Goal: Information Seeking & Learning: Learn about a topic

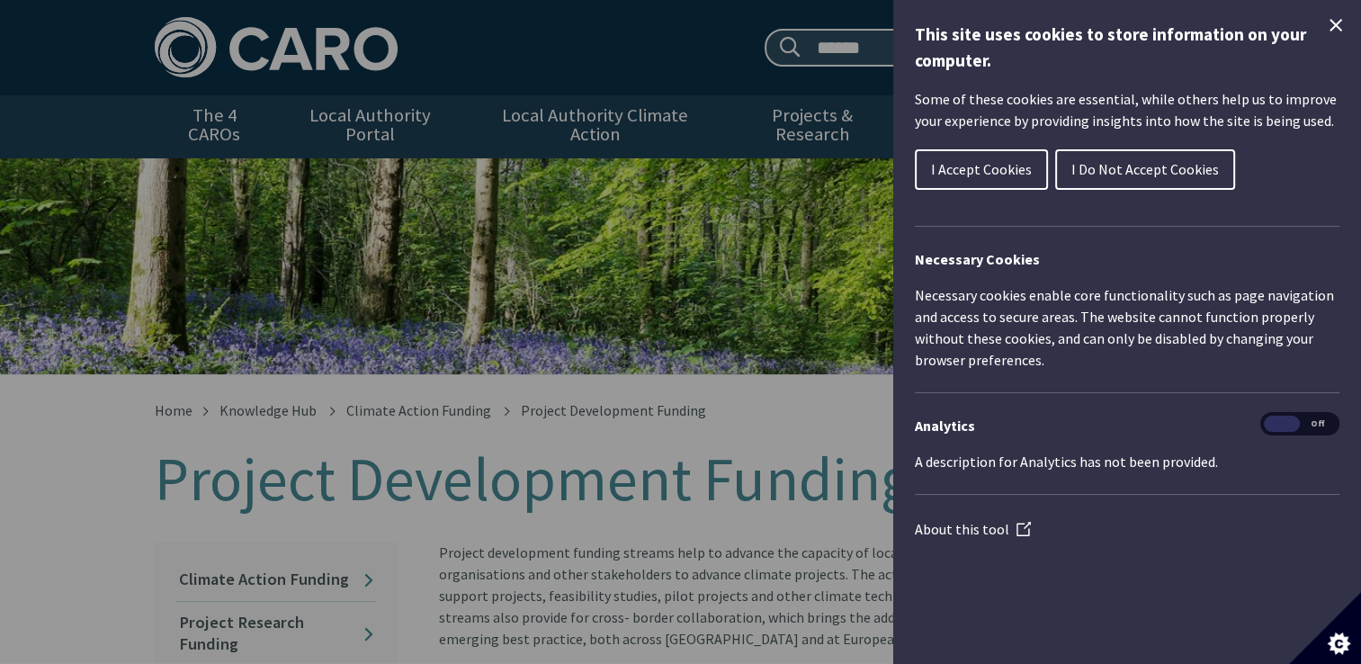
click at [999, 164] on span "I Accept Cookies" at bounding box center [981, 169] width 101 height 18
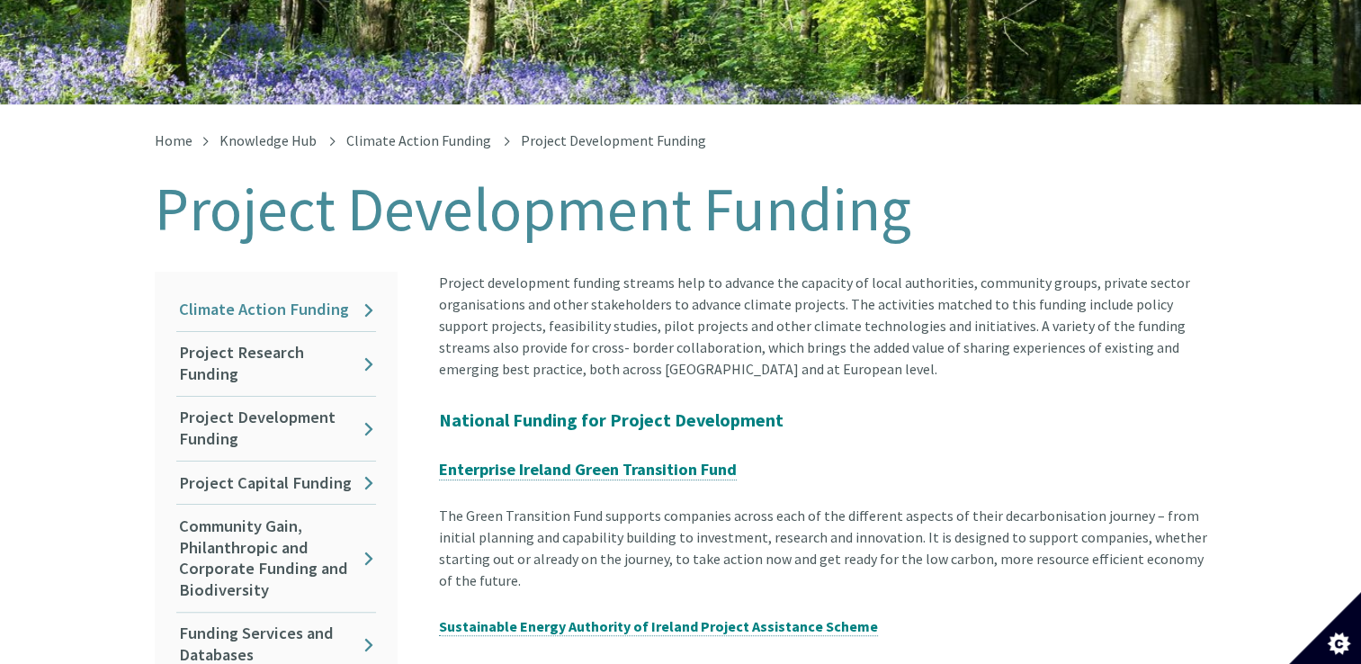
click at [239, 289] on link "Climate Action Funding" at bounding box center [276, 310] width 200 height 42
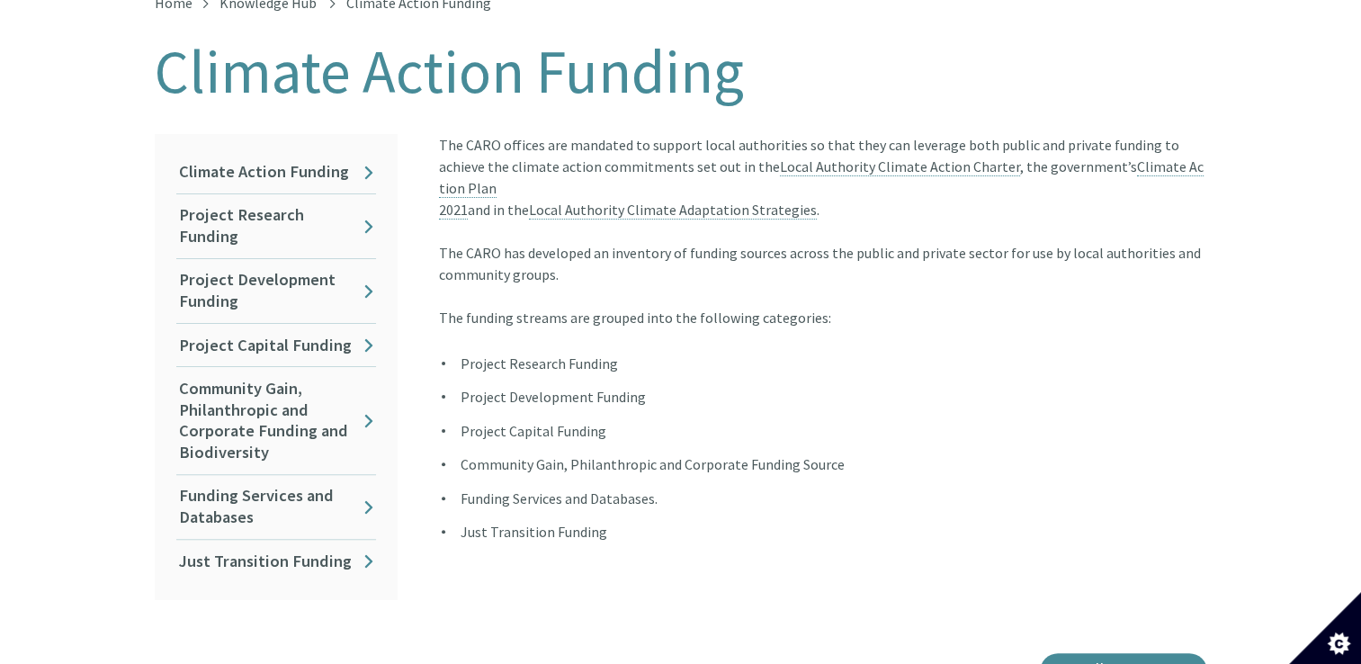
scroll to position [270, 0]
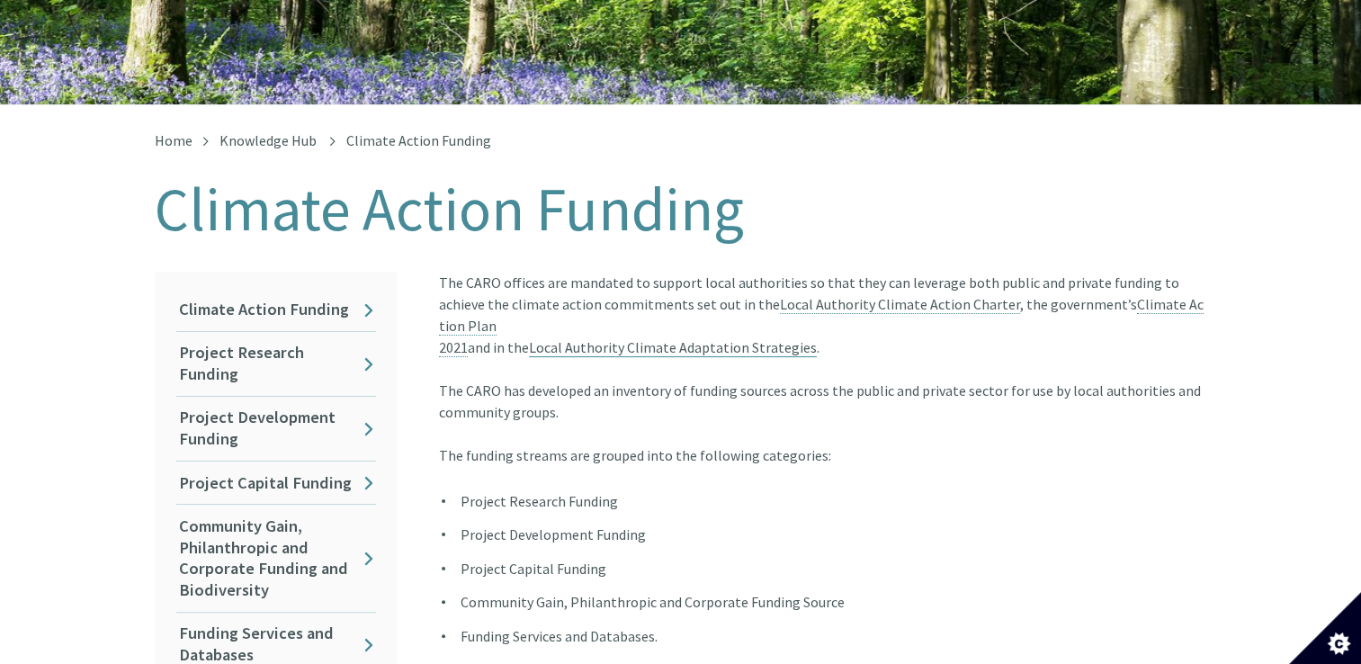
click at [655, 338] on link "Local Authority Climate Adaptation Strategies" at bounding box center [673, 347] width 288 height 19
